Goal: Navigation & Orientation: Find specific page/section

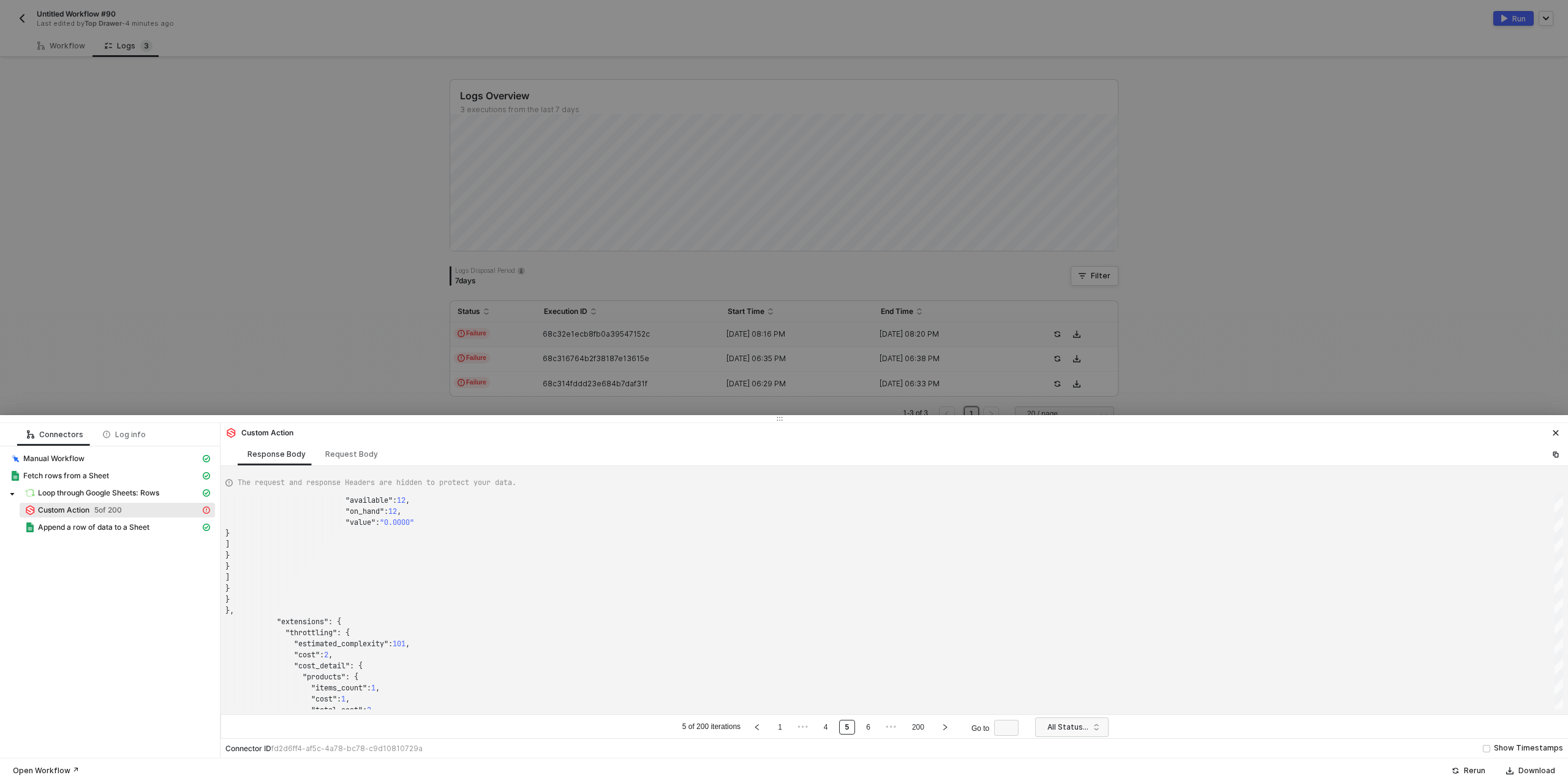
scroll to position [110, 0]
click at [283, 112] on div at bounding box center [784, 391] width 1568 height 783
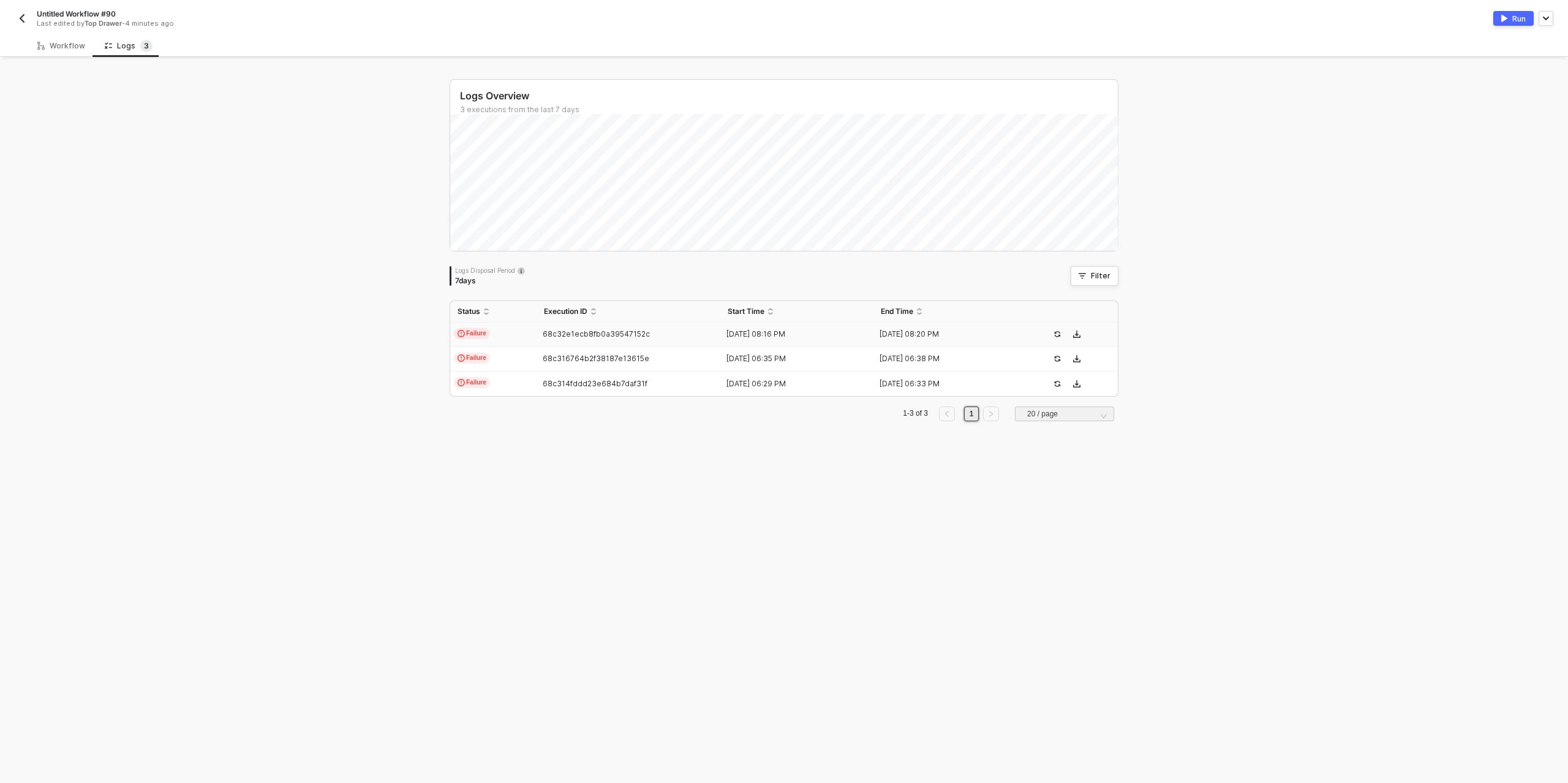
click at [25, 20] on img "button" at bounding box center [22, 18] width 9 height 9
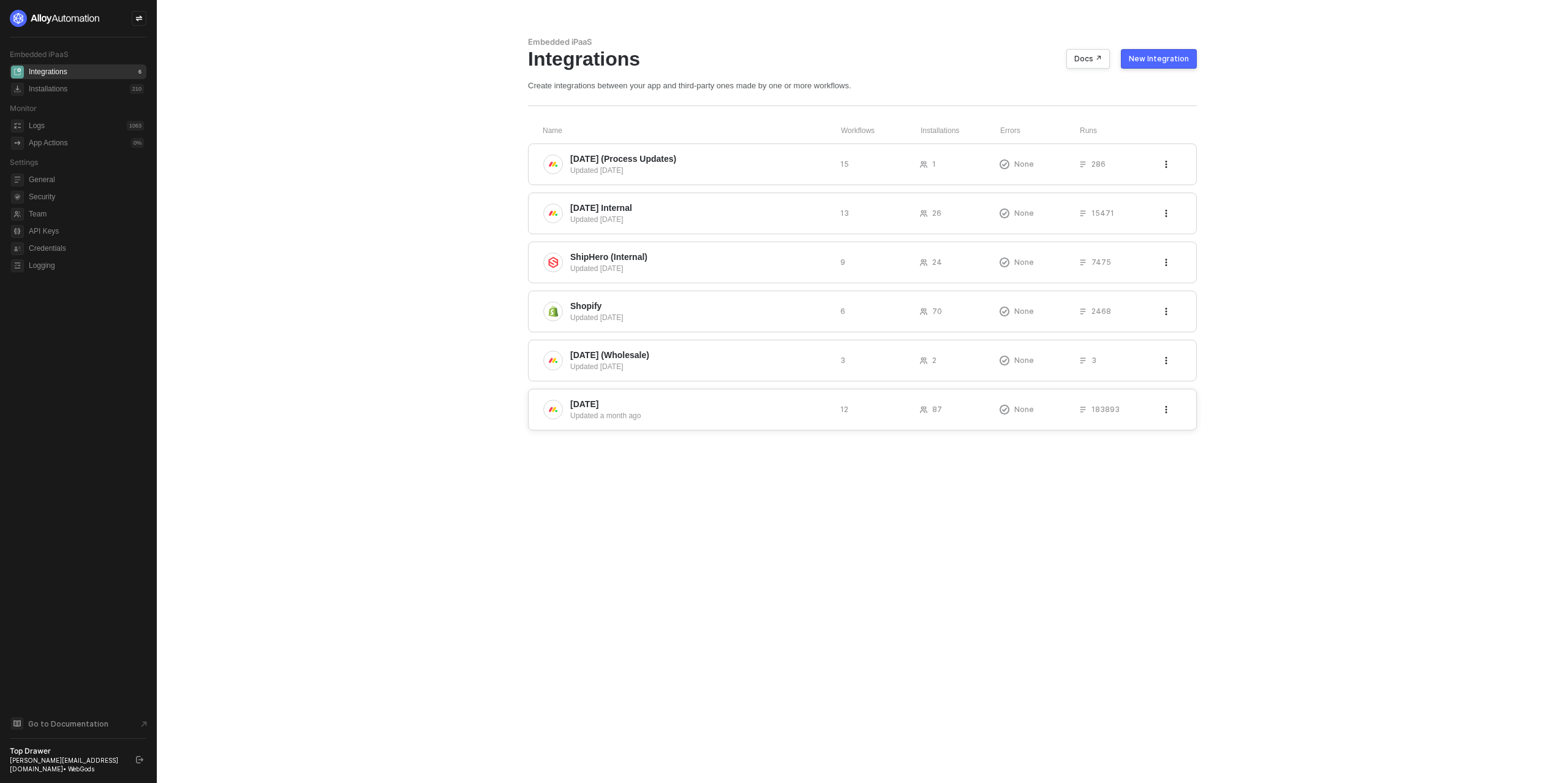
click at [647, 406] on span "[DATE]" at bounding box center [700, 404] width 260 height 12
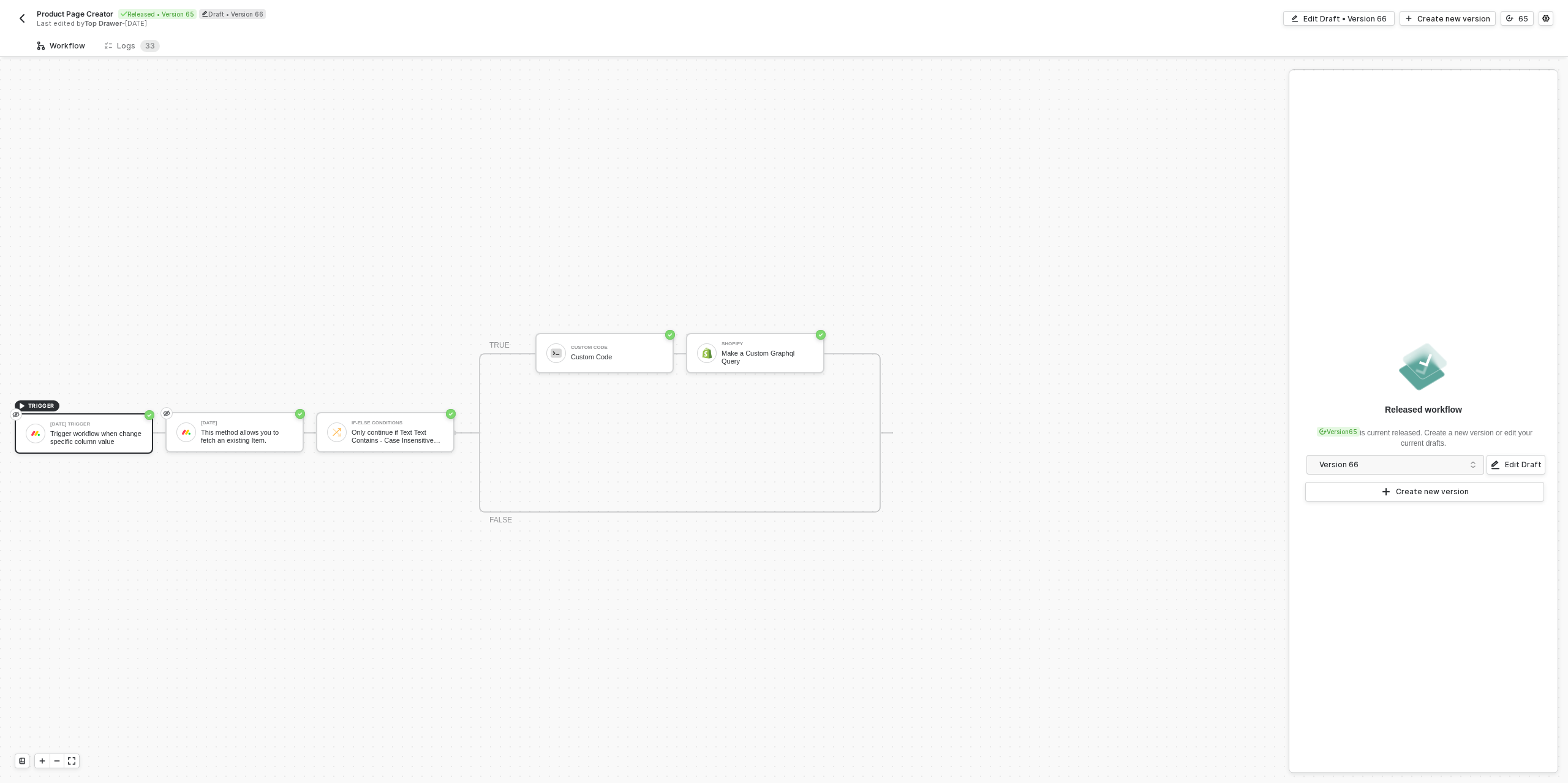
scroll to position [22, 0]
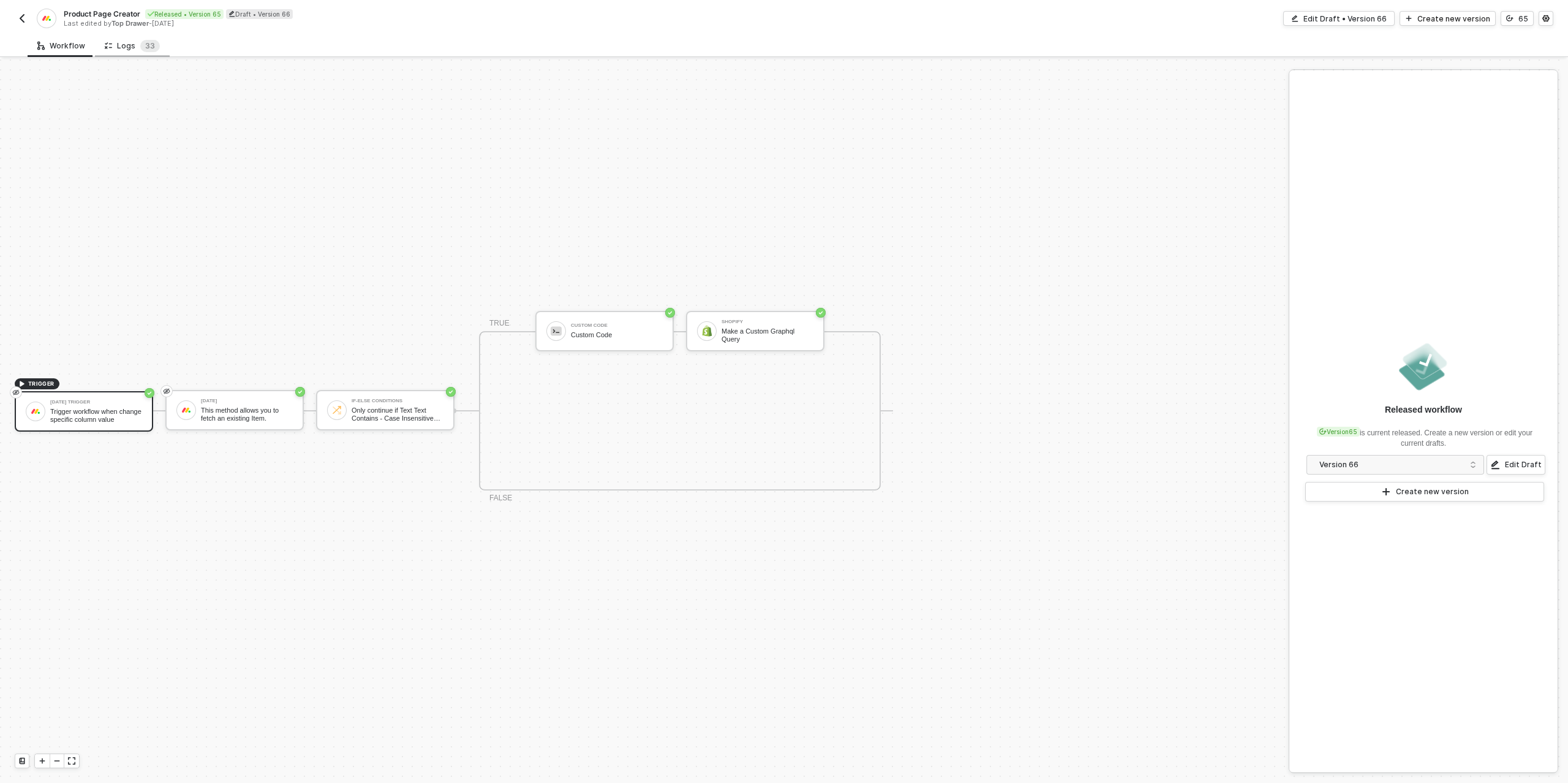
click at [131, 45] on div "Logs 3 3" at bounding box center [133, 46] width 55 height 12
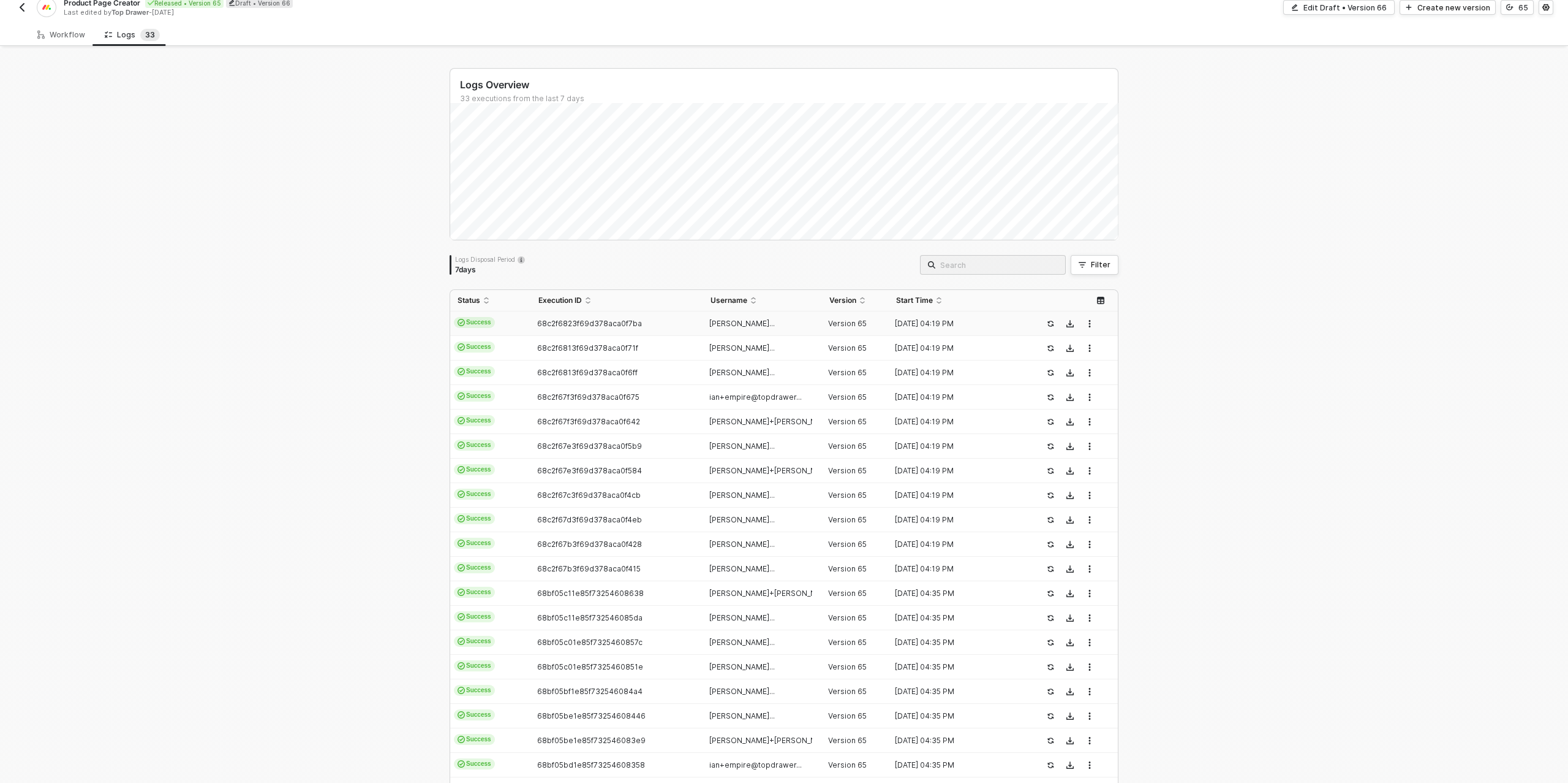
scroll to position [0, 0]
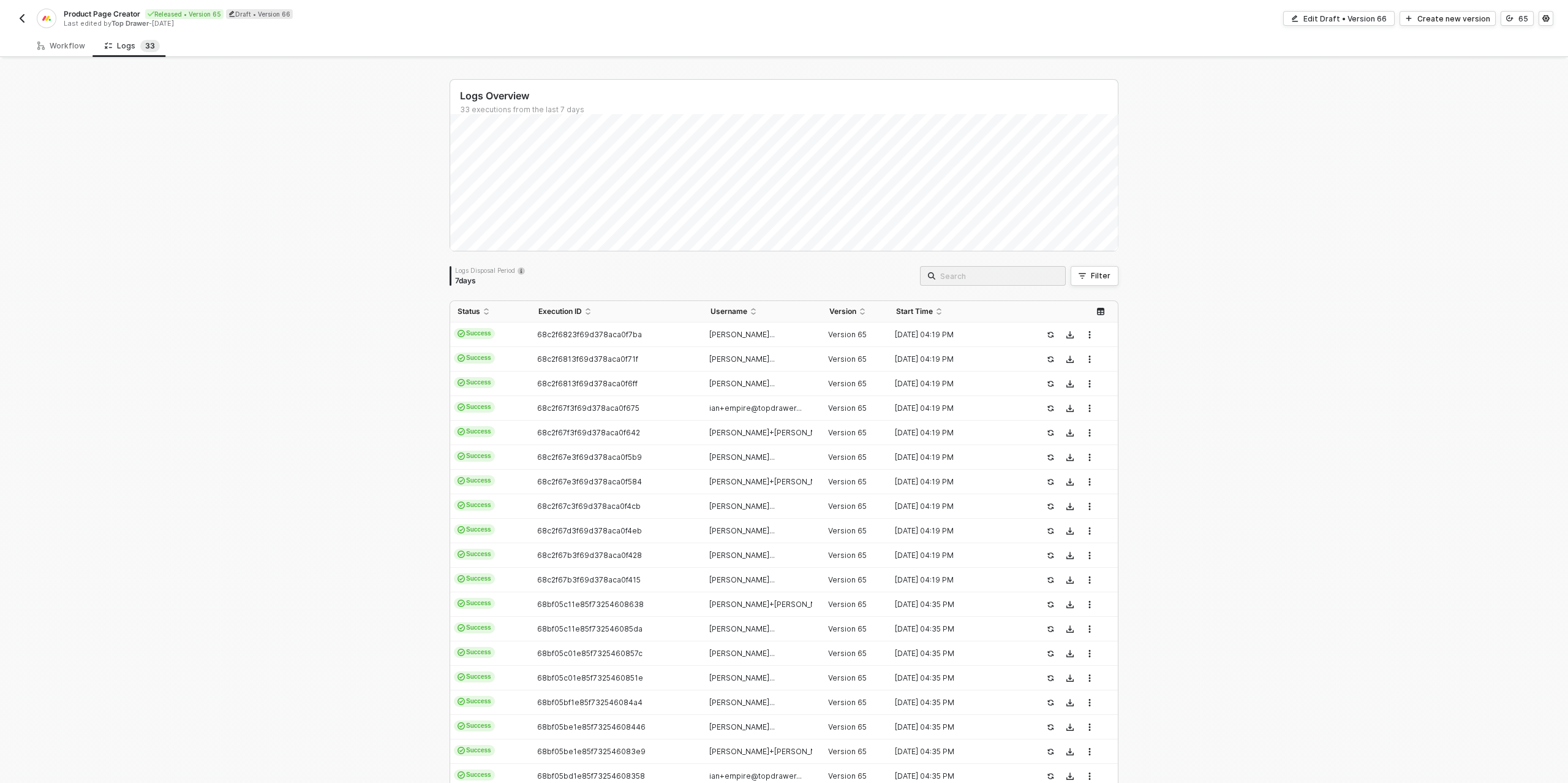
click at [26, 21] on img "button" at bounding box center [22, 18] width 9 height 9
